Goal: Navigation & Orientation: Find specific page/section

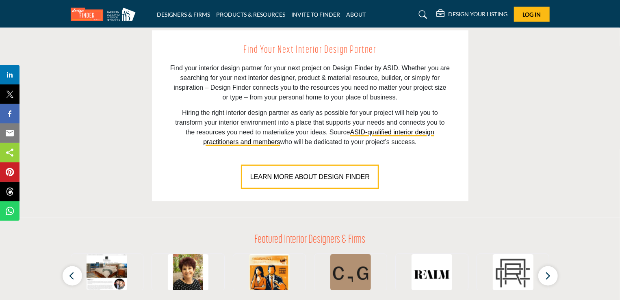
scroll to position [590, 0]
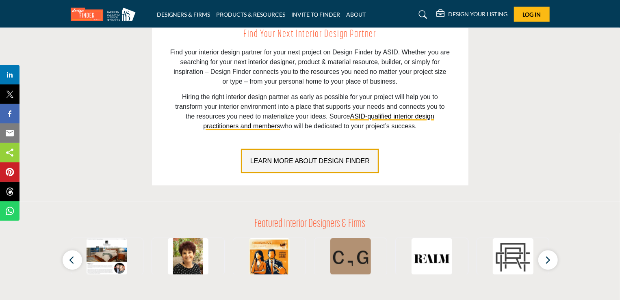
click at [306, 163] on span "LEARN MORE ABOUT DESIGN FINDER" at bounding box center [309, 161] width 119 height 7
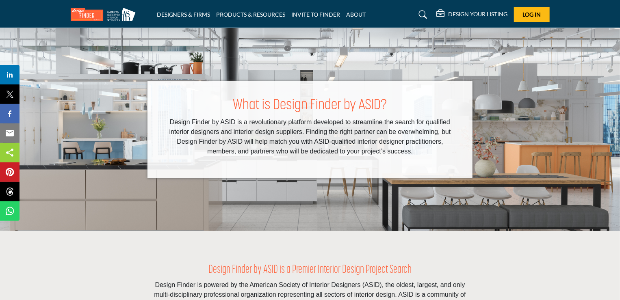
scroll to position [263, 0]
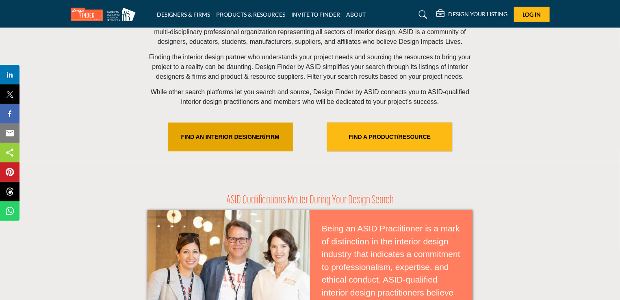
click at [235, 138] on link "FIND AN INTERIOR DESIGNER/FIRM" at bounding box center [230, 137] width 125 height 29
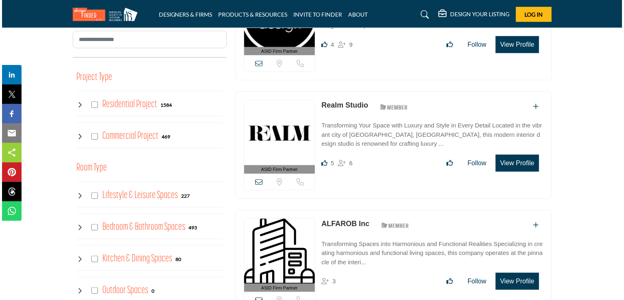
scroll to position [306, 0]
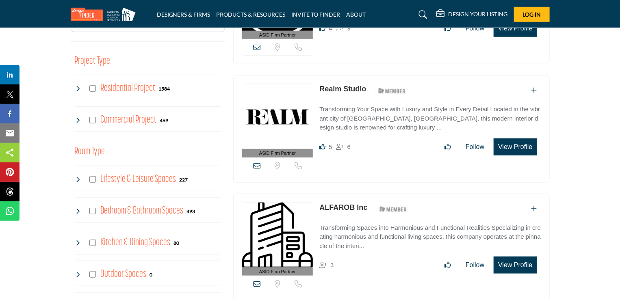
click at [512, 143] on button "View Profile" at bounding box center [515, 147] width 43 height 17
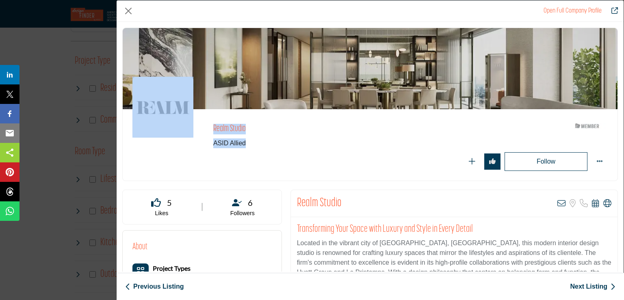
drag, startPoint x: 624, startPoint y: 102, endPoint x: 623, endPoint y: 141, distance: 39.8
click at [620, 141] on div "Open Full Company Profile Realm Studio ASID Member who supports and impacts the…" at bounding box center [370, 150] width 508 height 300
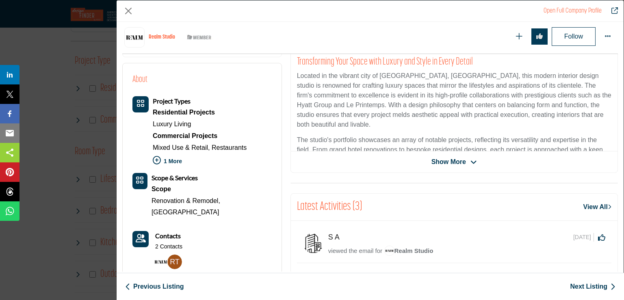
scroll to position [201, 0]
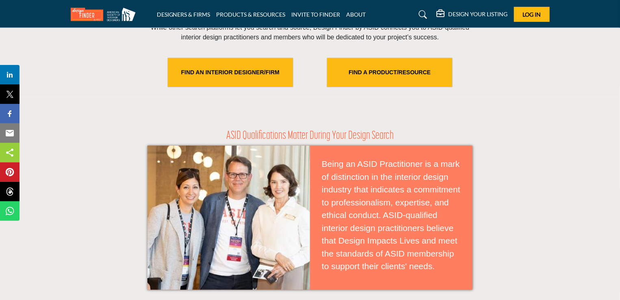
scroll to position [315, 0]
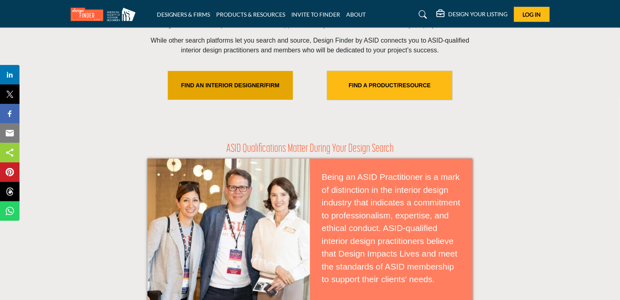
click at [262, 80] on link "FIND AN INTERIOR DESIGNER/FIRM" at bounding box center [230, 85] width 125 height 29
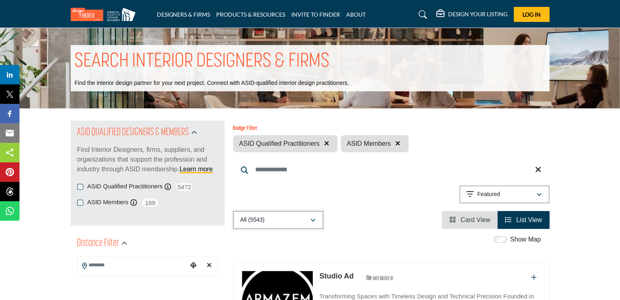
click at [314, 219] on icon "button" at bounding box center [313, 221] width 5 height 6
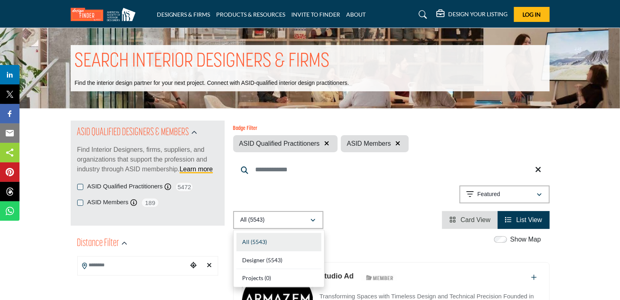
click at [310, 170] on input "Search Keyword" at bounding box center [391, 170] width 317 height 20
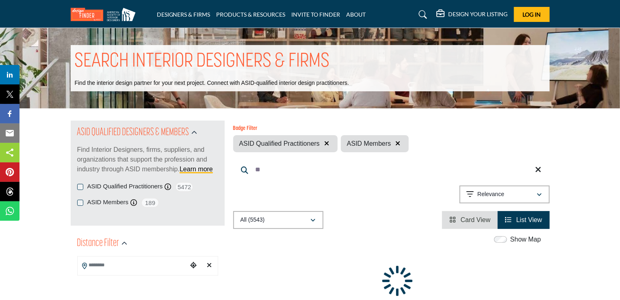
type input "*"
type input "*******"
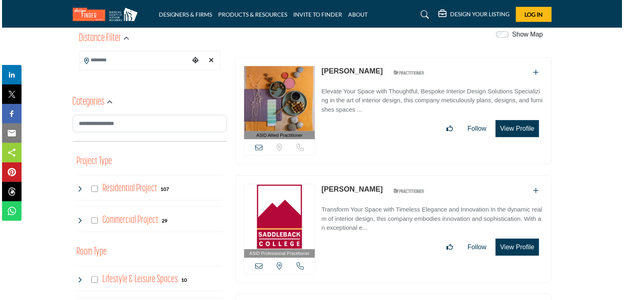
scroll to position [218, 0]
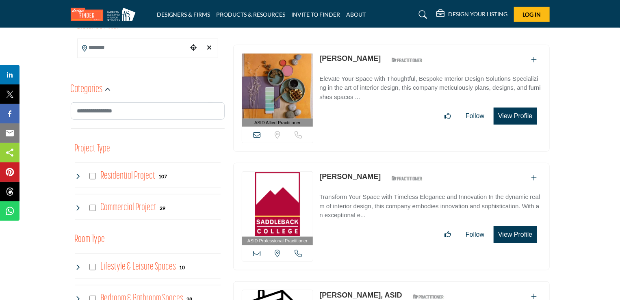
click at [516, 113] on button "View Profile" at bounding box center [515, 116] width 43 height 17
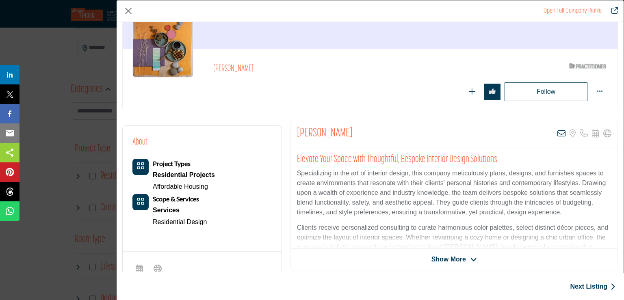
scroll to position [64, 0]
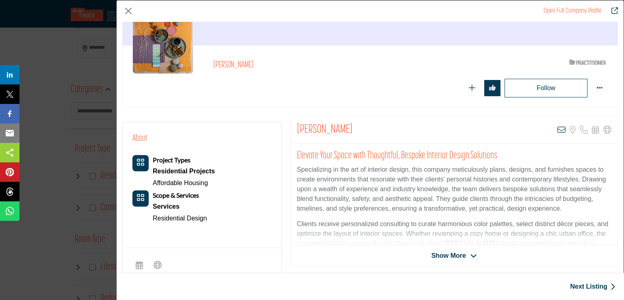
click at [466, 253] on span "Show More" at bounding box center [455, 256] width 46 height 10
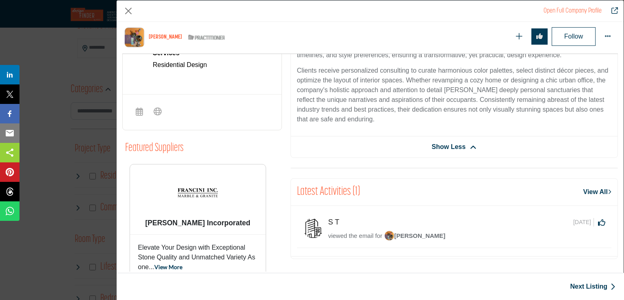
scroll to position [255, 0]
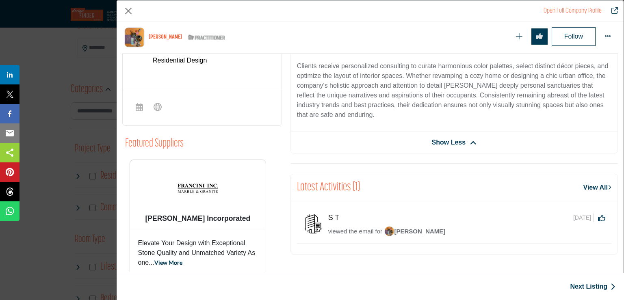
drag, startPoint x: 624, startPoint y: 151, endPoint x: 624, endPoint y: 162, distance: 11.0
click at [620, 162] on div "Open Full Company Profile Gloria Rodenberg ASID Qualified Practitioner who vali…" at bounding box center [370, 150] width 508 height 300
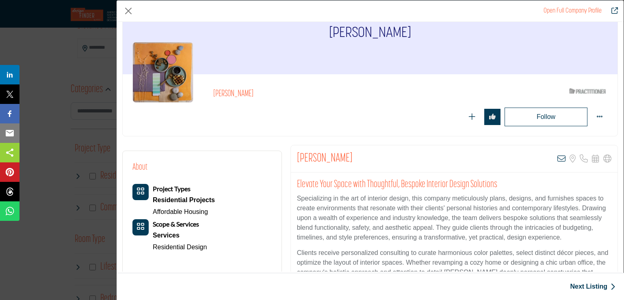
scroll to position [24, 0]
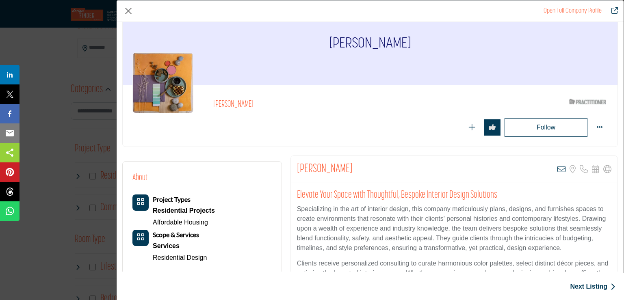
drag, startPoint x: 624, startPoint y: 76, endPoint x: 623, endPoint y: 67, distance: 8.5
click at [620, 67] on div "Open Full Company Profile Gloria Rodenberg ASID Qualified Practitioner who vali…" at bounding box center [370, 150] width 508 height 300
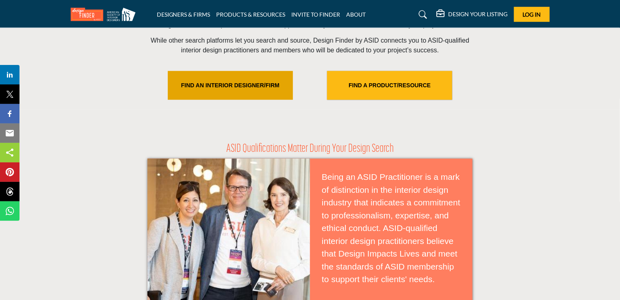
click at [235, 85] on link "FIND AN INTERIOR DESIGNER/FIRM" at bounding box center [230, 85] width 125 height 29
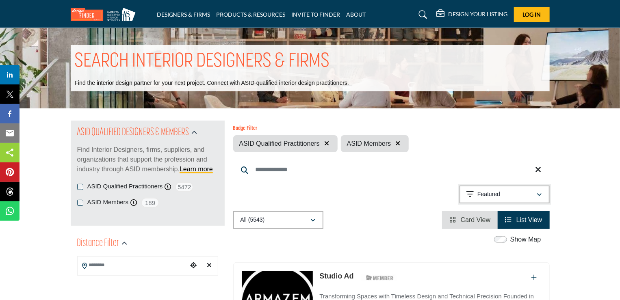
click at [542, 195] on div "button" at bounding box center [540, 194] width 6 height 7
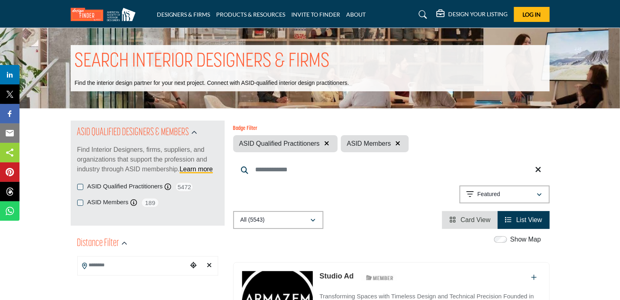
click at [526, 224] on span "List View" at bounding box center [529, 220] width 26 height 7
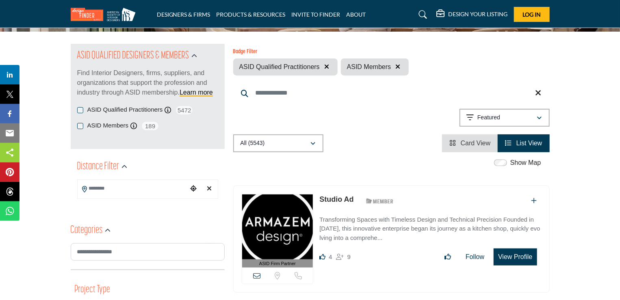
scroll to position [80, 0]
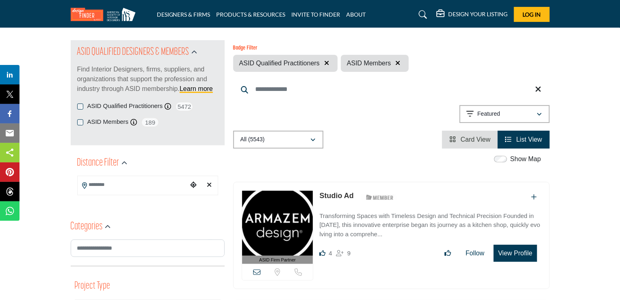
click at [116, 188] on input "Search Location" at bounding box center [133, 185] width 110 height 16
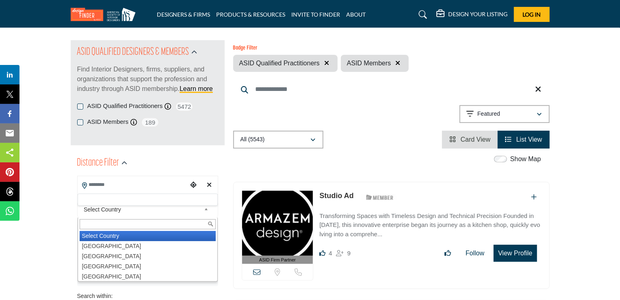
click at [207, 210] on b at bounding box center [207, 210] width 7 height 10
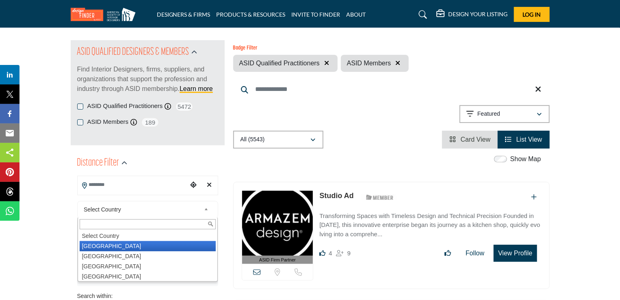
click at [172, 248] on li "United States" at bounding box center [148, 246] width 136 height 10
type input "***"
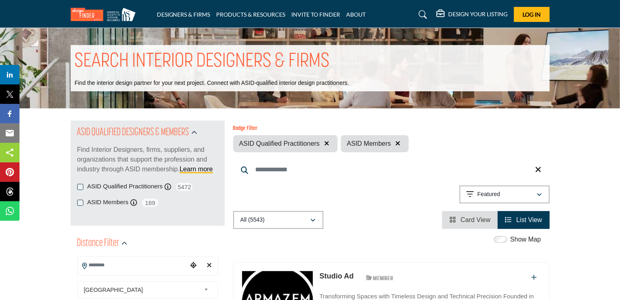
scroll to position [3, 0]
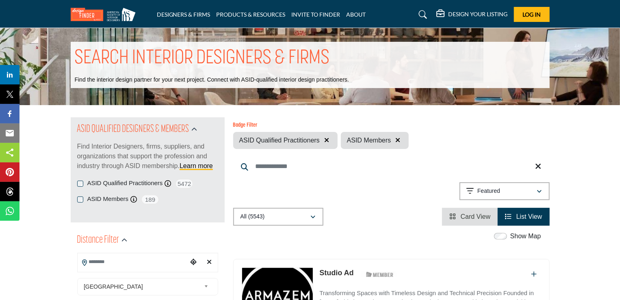
click at [333, 166] on input "Search Keyword" at bounding box center [391, 167] width 317 height 20
type input "*******"
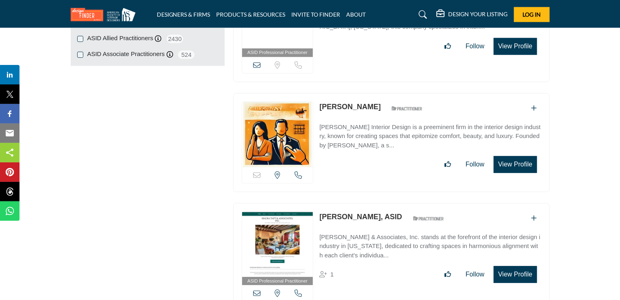
scroll to position [1133, 0]
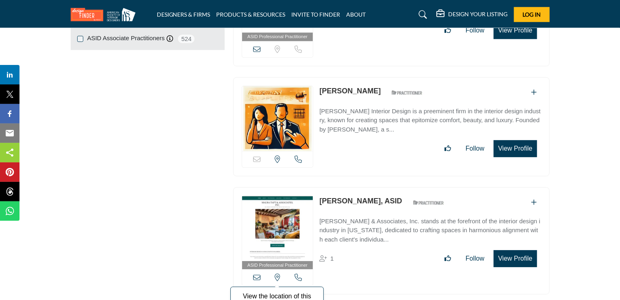
click at [277, 274] on icon at bounding box center [278, 277] width 6 height 7
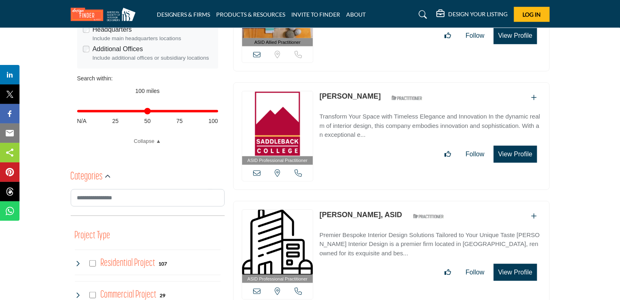
scroll to position [302, 0]
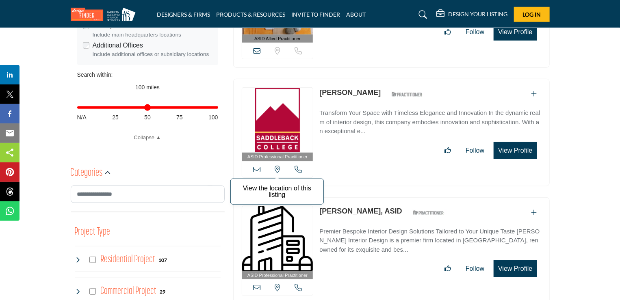
click at [277, 169] on icon at bounding box center [278, 169] width 6 height 7
click at [314, 11] on link "INVITE TO FINDER" at bounding box center [316, 14] width 49 height 7
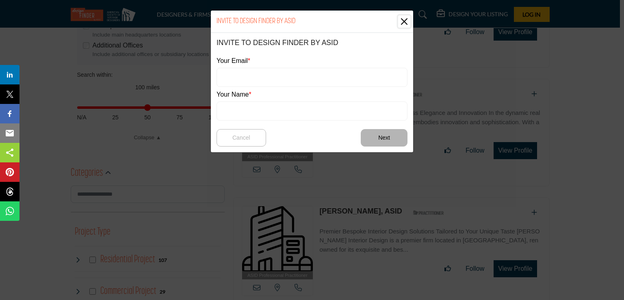
click at [404, 20] on button "Close" at bounding box center [404, 21] width 12 height 12
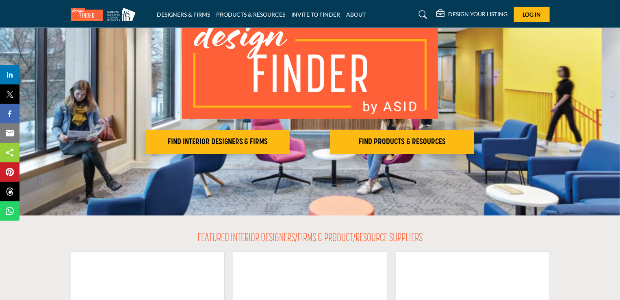
scroll to position [78, 0]
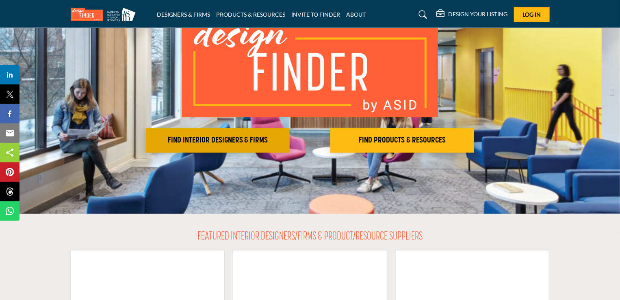
click at [245, 139] on h2 "FIND INTERIOR DESIGNERS & FIRMS" at bounding box center [217, 141] width 139 height 10
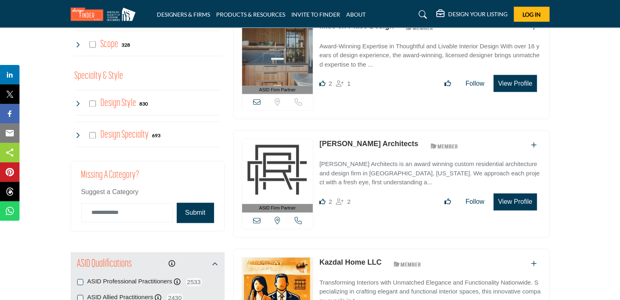
scroll to position [696, 0]
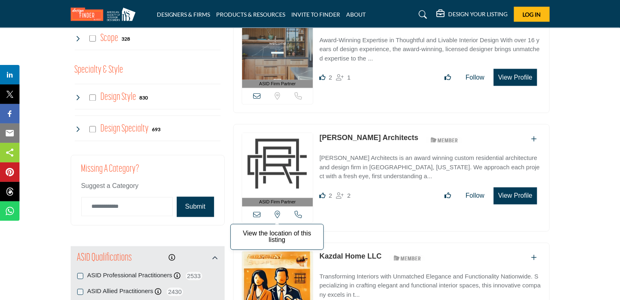
click at [278, 211] on icon at bounding box center [278, 214] width 6 height 7
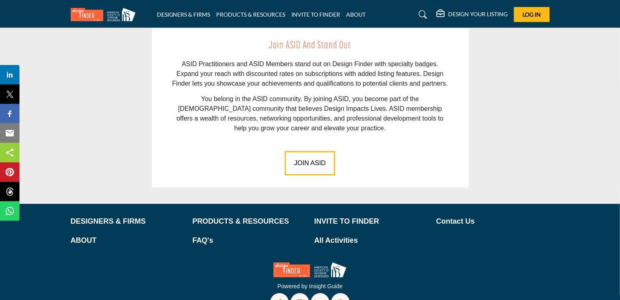
scroll to position [1172, 0]
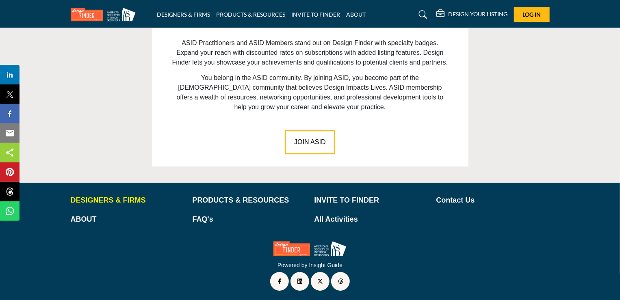
click at [130, 199] on p "DESIGNERS & FIRMS" at bounding box center [127, 200] width 113 height 11
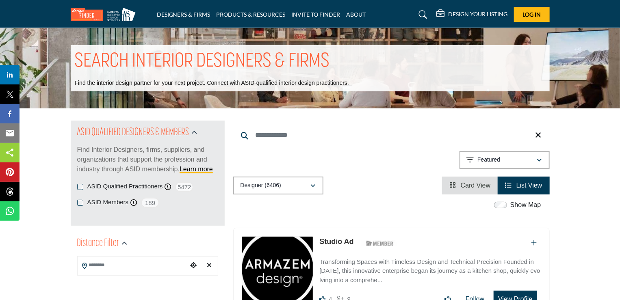
click at [510, 187] on icon "View List" at bounding box center [508, 185] width 7 height 7
click at [122, 244] on icon "button" at bounding box center [125, 244] width 6 height 6
click at [124, 245] on icon "button" at bounding box center [125, 244] width 6 height 6
click at [114, 265] on input "Search Location" at bounding box center [133, 266] width 110 height 16
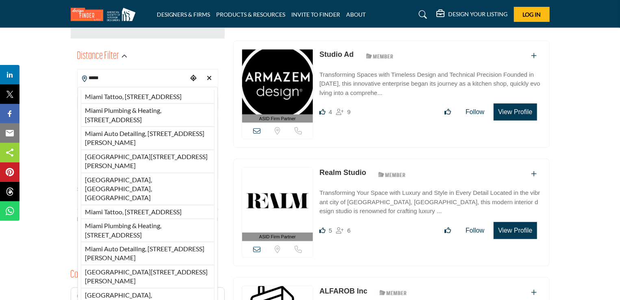
scroll to position [229, 0]
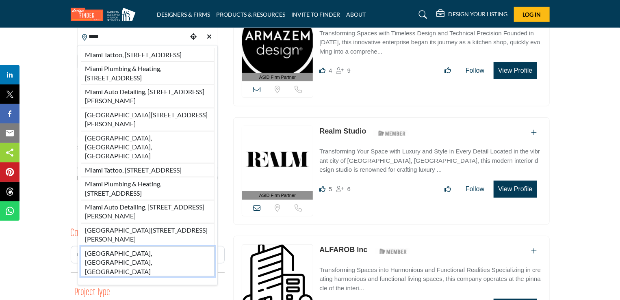
click at [145, 254] on li "[GEOGRAPHIC_DATA], [GEOGRAPHIC_DATA], [GEOGRAPHIC_DATA]" at bounding box center [148, 262] width 134 height 30
type input "**********"
type input "***"
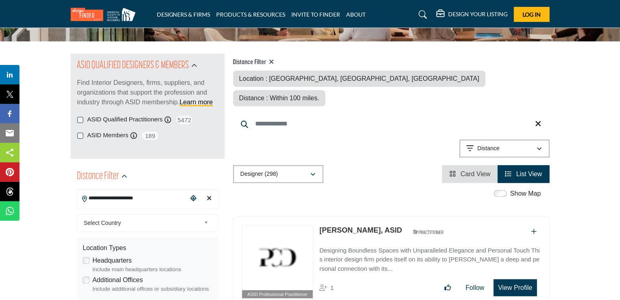
scroll to position [63, 0]
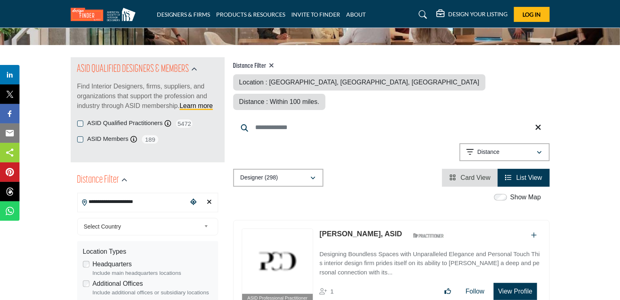
drag, startPoint x: 156, startPoint y: 200, endPoint x: 87, endPoint y: 200, distance: 69.9
click at [87, 200] on div "**********" at bounding box center [147, 203] width 141 height 20
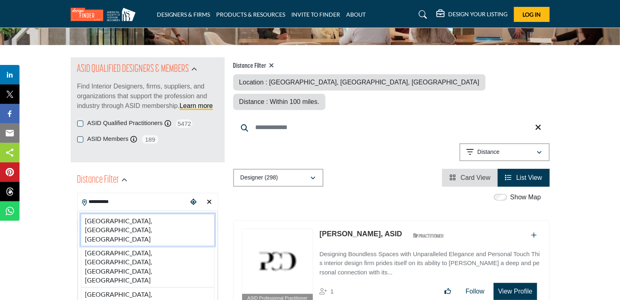
click at [103, 221] on li "[GEOGRAPHIC_DATA], [GEOGRAPHIC_DATA], [GEOGRAPHIC_DATA]" at bounding box center [148, 230] width 134 height 32
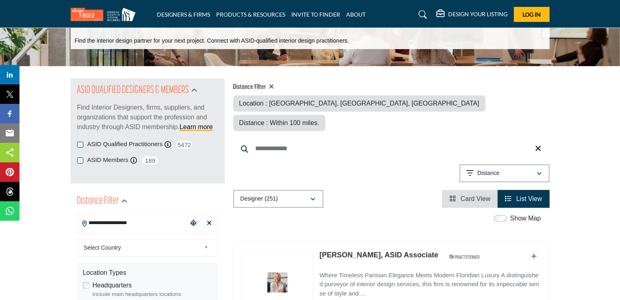
scroll to position [56, 0]
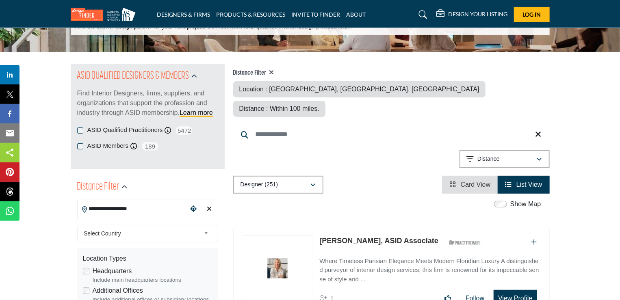
drag, startPoint x: 141, startPoint y: 213, endPoint x: 81, endPoint y: 213, distance: 60.1
click at [81, 213] on input "**********" at bounding box center [133, 209] width 110 height 16
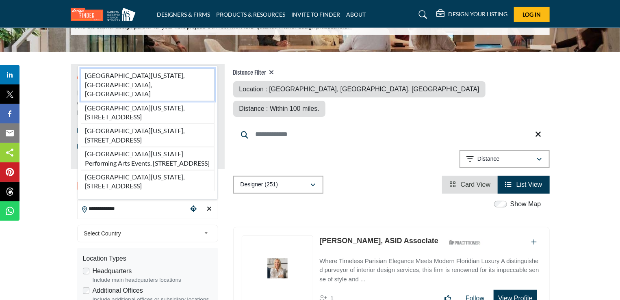
click at [130, 74] on li "[GEOGRAPHIC_DATA][US_STATE], [GEOGRAPHIC_DATA], [GEOGRAPHIC_DATA]" at bounding box center [148, 85] width 134 height 32
type input "**********"
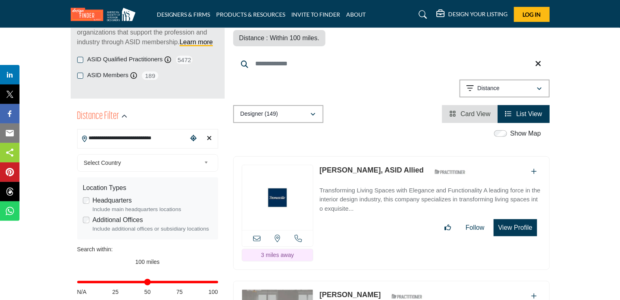
scroll to position [156, 0]
